Goal: Check status

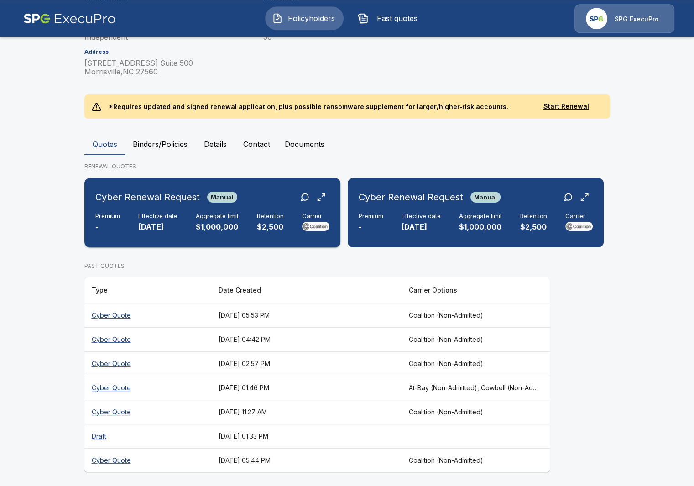
scroll to position [149, 0]
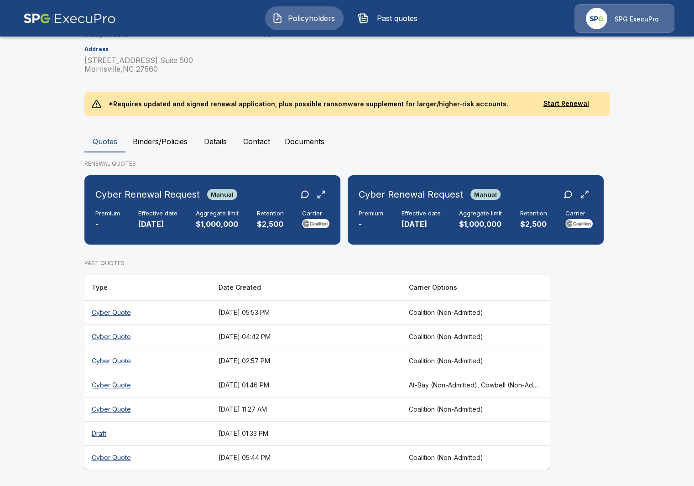
click at [328, 329] on th "[DATE] 04:42 PM" at bounding box center [306, 336] width 190 height 24
click at [275, 457] on th "[DATE] 05:44 PM" at bounding box center [306, 457] width 190 height 24
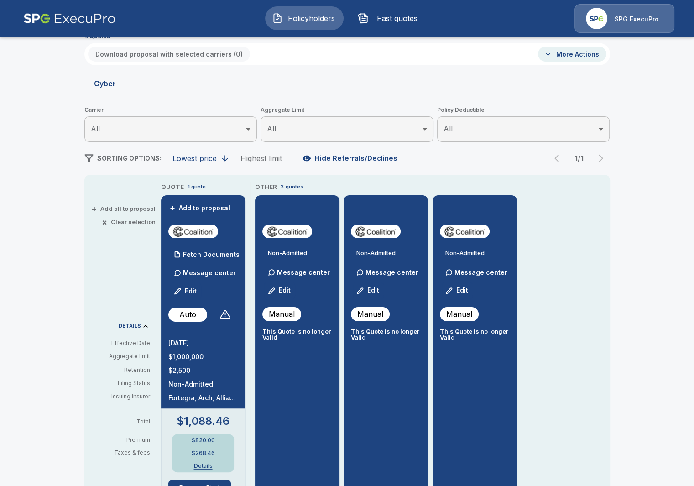
scroll to position [52, 0]
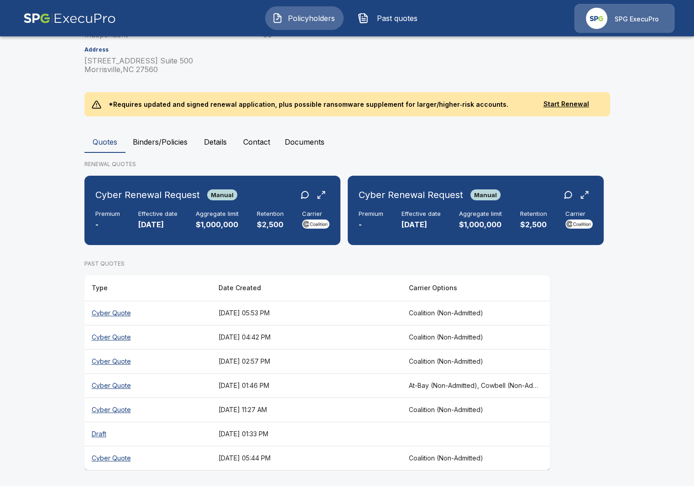
scroll to position [149, 0]
click at [212, 403] on th "[DATE] 11:27 AM" at bounding box center [306, 409] width 190 height 24
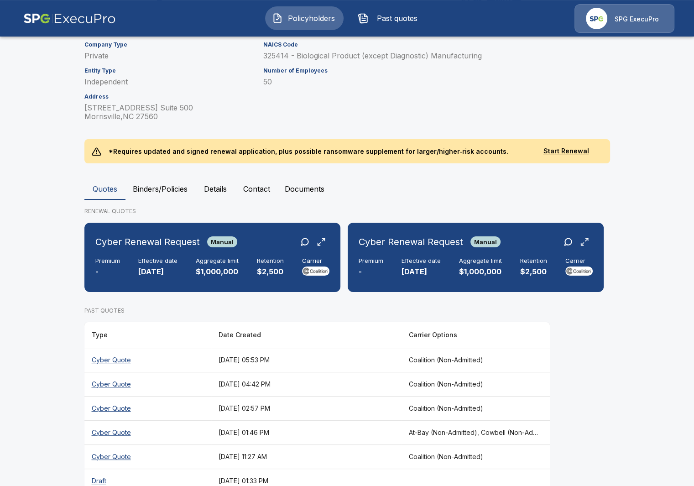
scroll to position [105, 0]
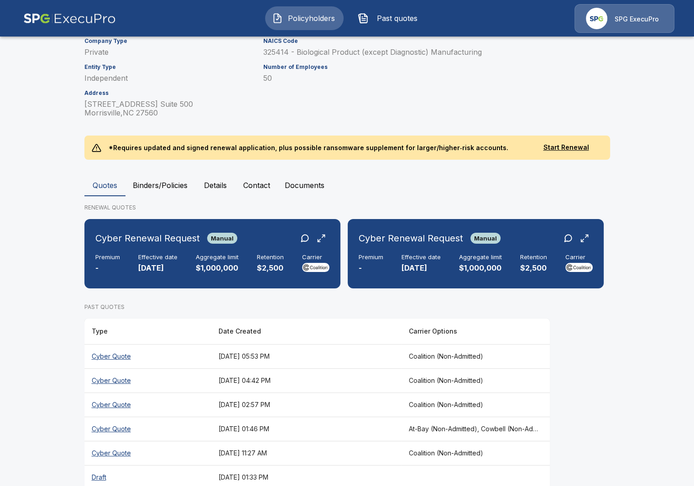
click at [377, 430] on th "[DATE] 01:46 PM" at bounding box center [306, 428] width 190 height 24
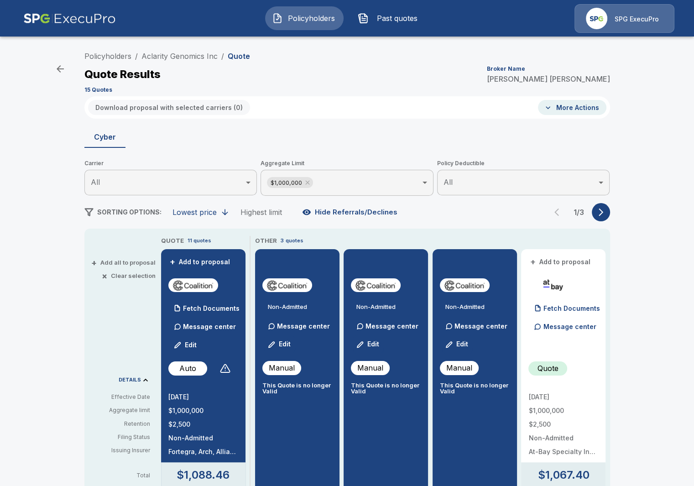
click at [598, 220] on button "button" at bounding box center [600, 212] width 18 height 18
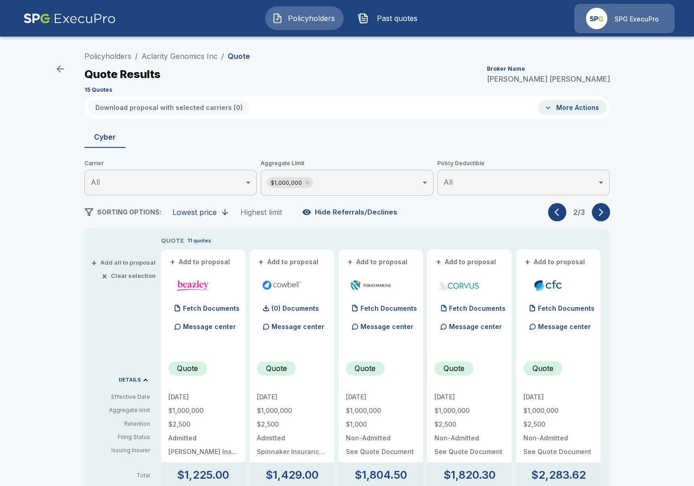
click at [601, 218] on button "button" at bounding box center [600, 212] width 18 height 18
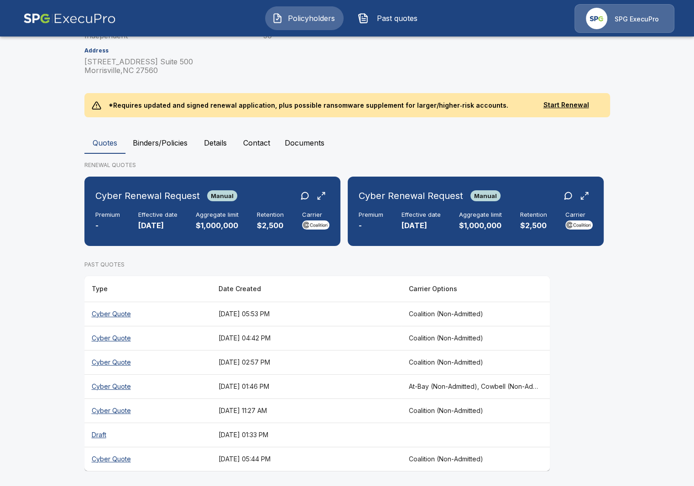
scroll to position [149, 0]
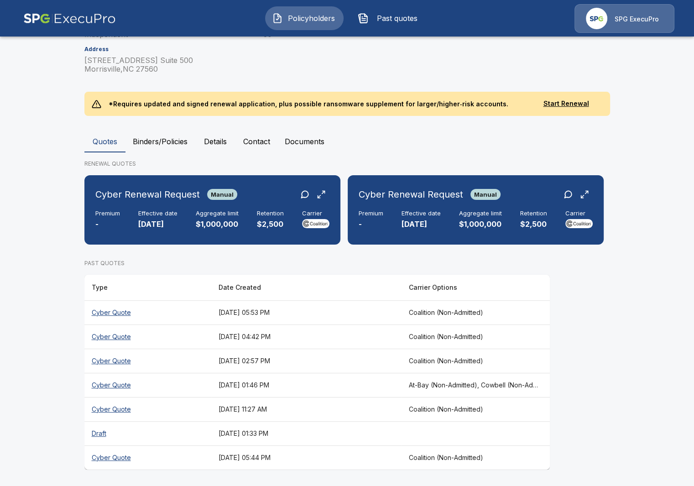
click at [75, 317] on div "Policyholders / Aclarity Genomics Inc Aclarity Genomics Inc Edit Quote Company …" at bounding box center [346, 186] width 547 height 601
